Goal: Task Accomplishment & Management: Manage account settings

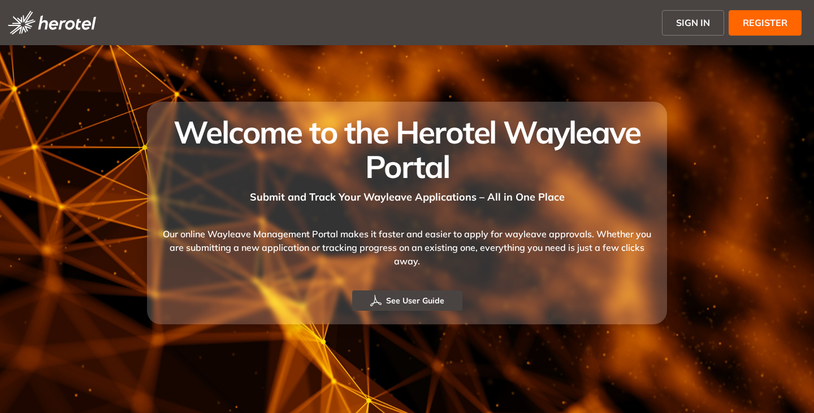
click at [692, 31] on button "SIGN IN" at bounding box center [693, 22] width 62 height 25
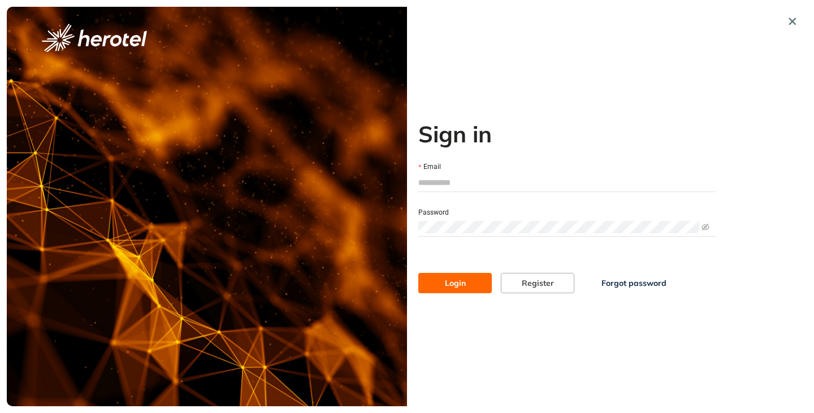
click at [465, 178] on input "Email" at bounding box center [566, 182] width 297 height 17
type input "**********"
click at [439, 234] on span at bounding box center [566, 227] width 297 height 17
click at [418, 273] on button "Login" at bounding box center [455, 283] width 74 height 20
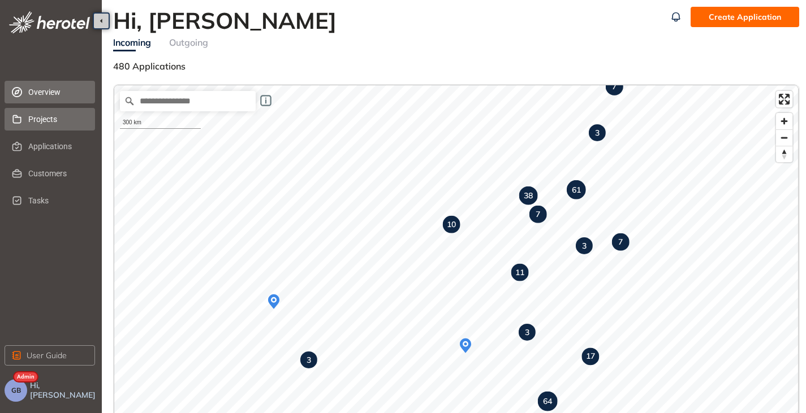
click at [41, 118] on span "Projects" at bounding box center [57, 119] width 58 height 23
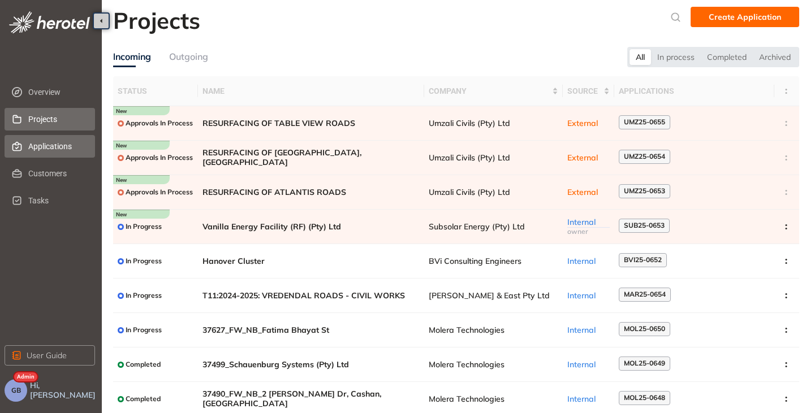
click at [49, 153] on span "Applications" at bounding box center [57, 146] width 58 height 23
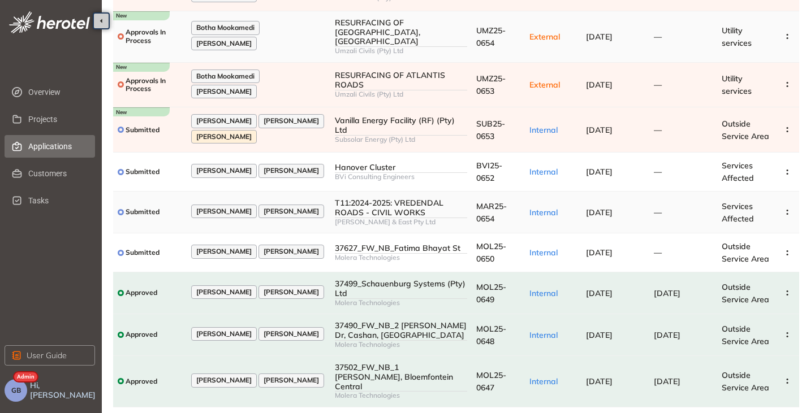
scroll to position [32, 0]
